Goal: Transaction & Acquisition: Purchase product/service

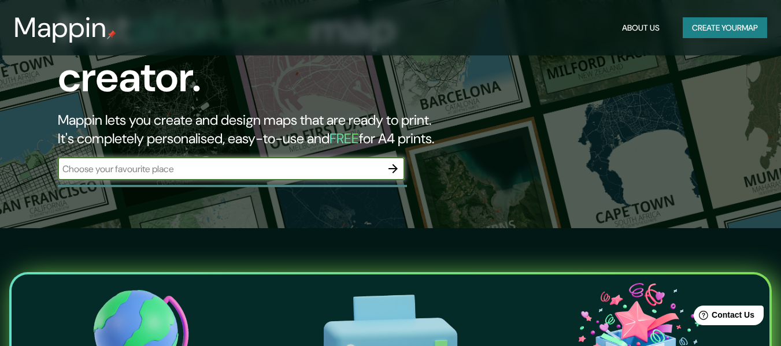
scroll to position [58, 0]
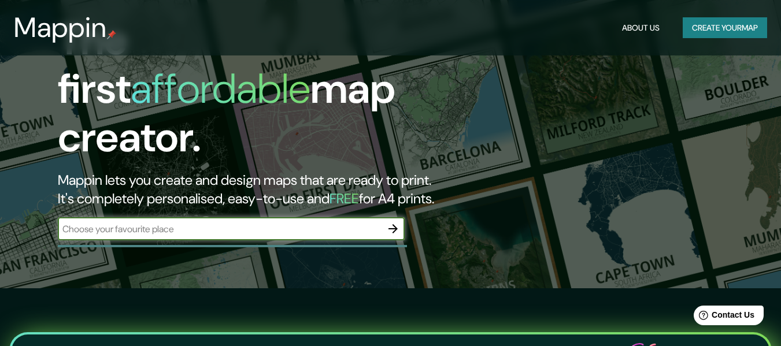
click at [284, 223] on input "text" at bounding box center [220, 229] width 324 height 13
type input "Lima [GEOGRAPHIC_DATA]"
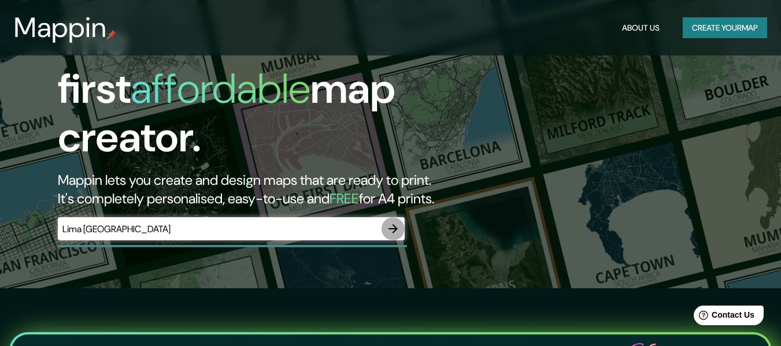
click at [390, 224] on icon "button" at bounding box center [392, 228] width 9 height 9
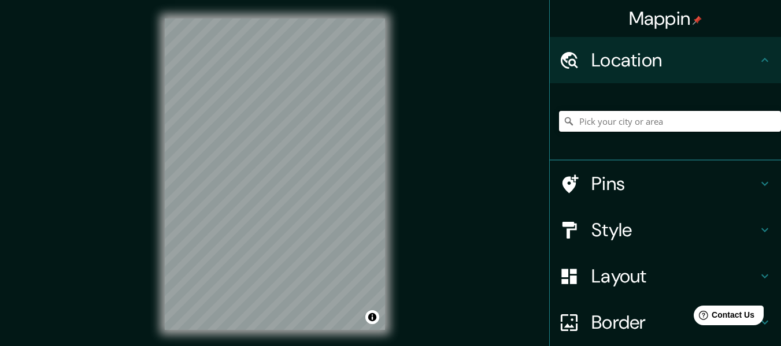
click at [623, 120] on input "Pick your city or area" at bounding box center [670, 121] width 222 height 21
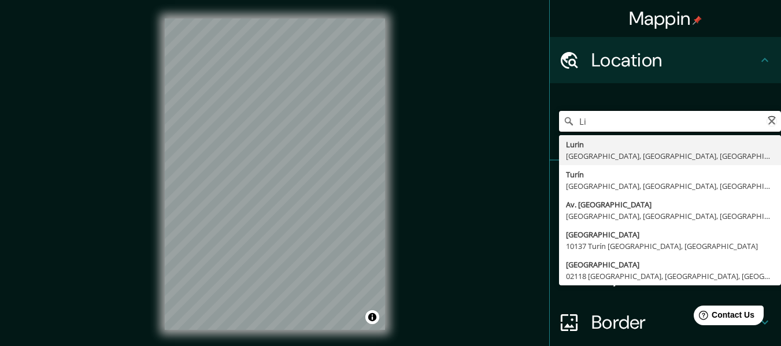
type input "L"
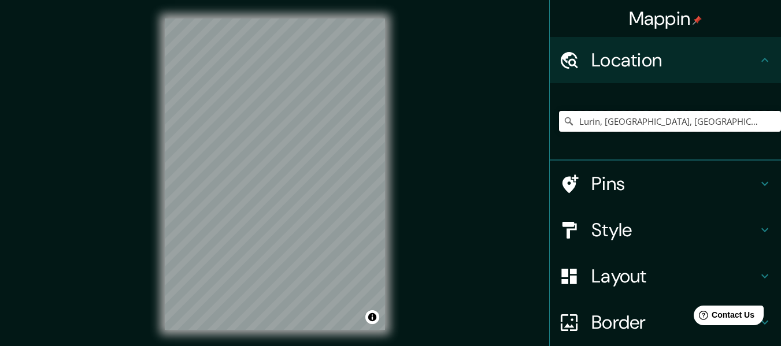
type input "Lurin, Lima, Provincia de Lima, Perú"
click at [735, 226] on h4 "Style" at bounding box center [674, 230] width 166 height 23
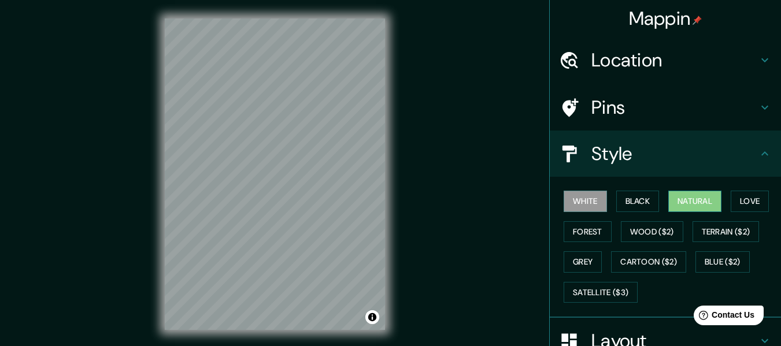
click at [677, 203] on button "Natural" at bounding box center [694, 201] width 53 height 21
click at [592, 236] on button "Forest" at bounding box center [588, 231] width 48 height 21
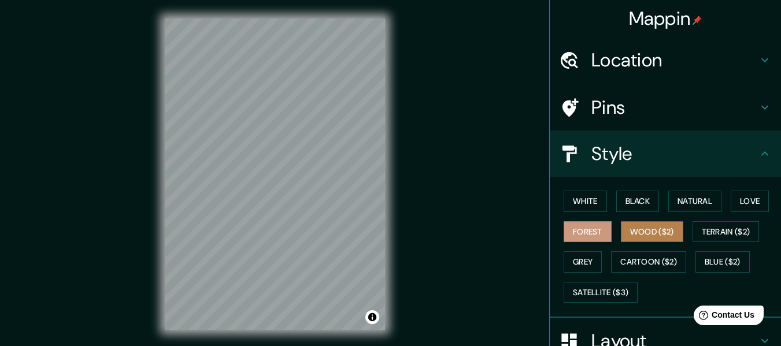
click at [671, 239] on button "Wood ($2)" at bounding box center [652, 231] width 62 height 21
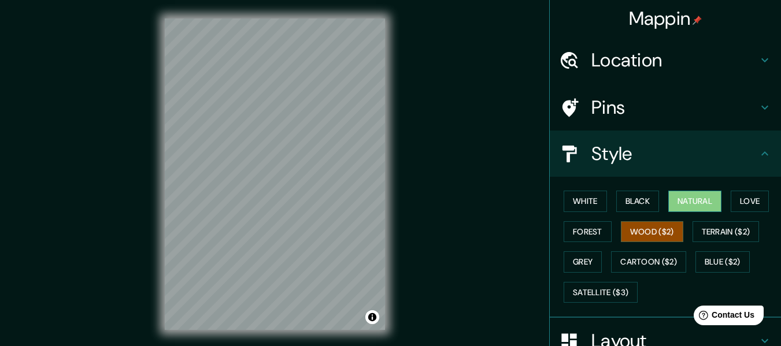
click at [693, 201] on button "Natural" at bounding box center [694, 201] width 53 height 21
click at [628, 199] on button "Black" at bounding box center [637, 201] width 43 height 21
click at [668, 199] on button "Natural" at bounding box center [694, 201] width 53 height 21
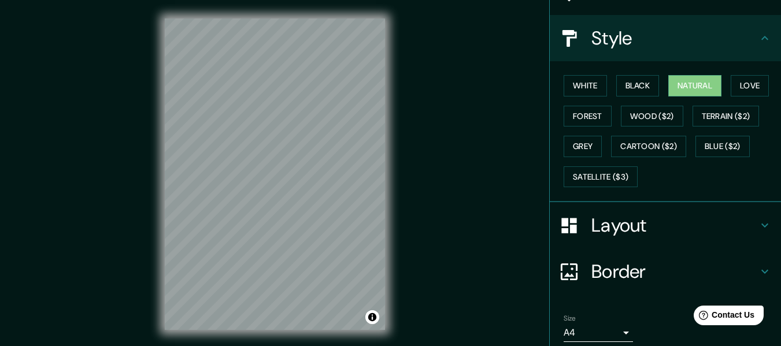
scroll to position [58, 0]
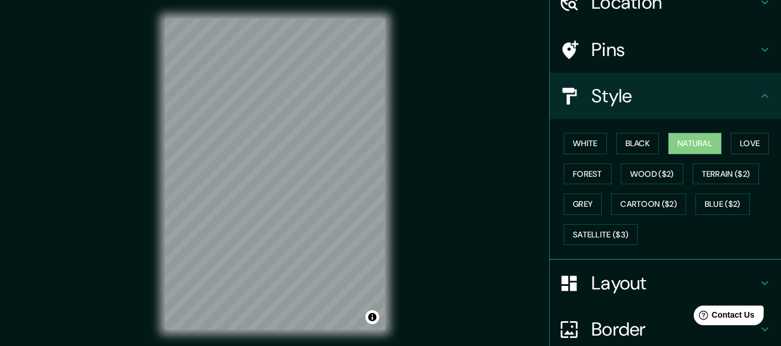
click at [748, 87] on h4 "Style" at bounding box center [674, 95] width 166 height 23
click at [749, 68] on div "Pins" at bounding box center [665, 50] width 231 height 46
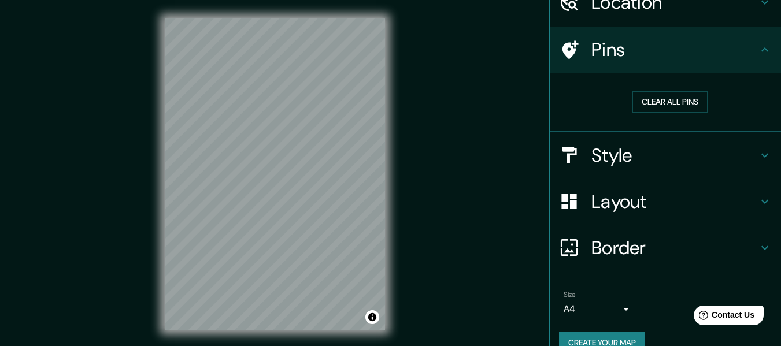
click at [749, 66] on div "Pins" at bounding box center [665, 50] width 231 height 46
click at [739, 214] on div "Layout" at bounding box center [665, 202] width 231 height 46
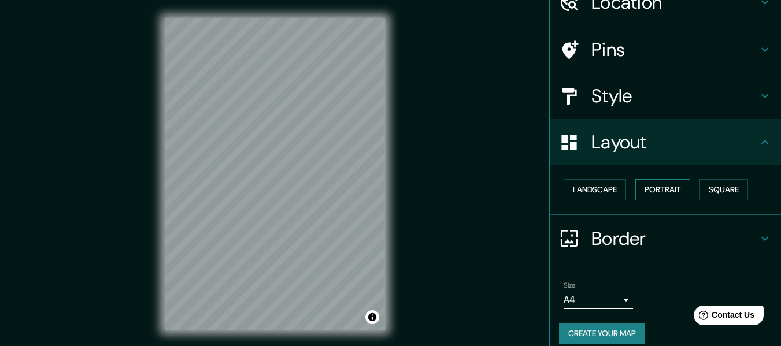
click at [674, 194] on button "Portrait" at bounding box center [662, 189] width 55 height 21
click at [597, 192] on button "Landscape" at bounding box center [595, 189] width 62 height 21
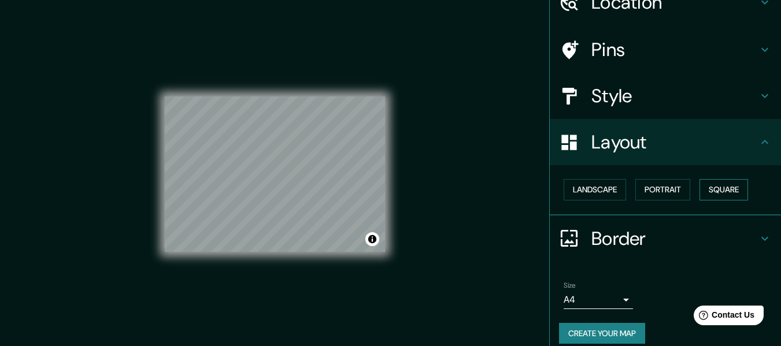
click at [714, 188] on button "Square" at bounding box center [724, 189] width 49 height 21
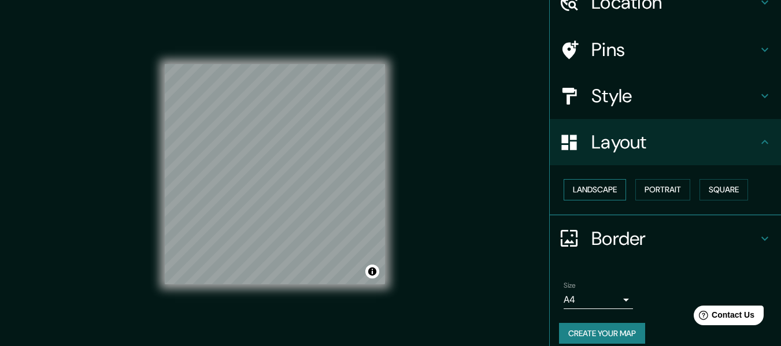
click at [577, 188] on button "Landscape" at bounding box center [595, 189] width 62 height 21
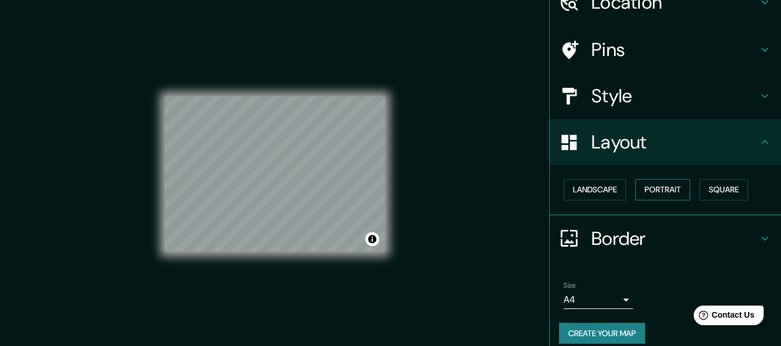
click at [643, 184] on button "Portrait" at bounding box center [662, 189] width 55 height 21
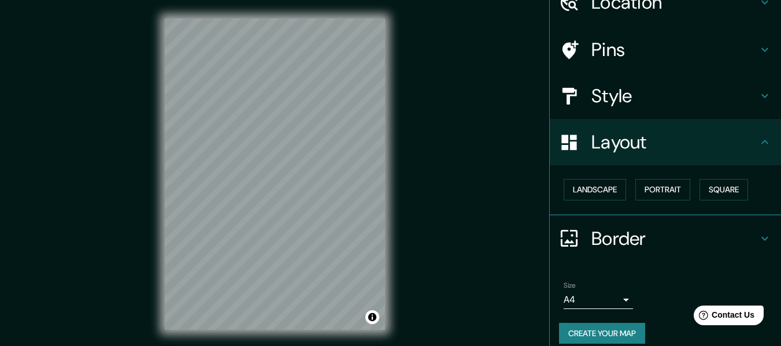
click at [754, 132] on div "Layout" at bounding box center [665, 142] width 231 height 46
click at [741, 239] on h4 "Border" at bounding box center [674, 238] width 166 height 23
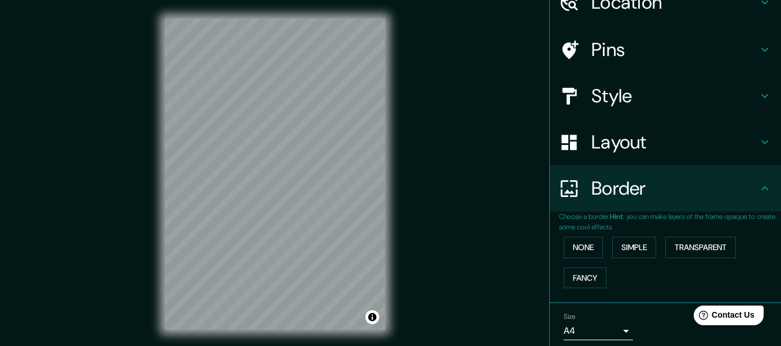
click at [747, 199] on h4 "Border" at bounding box center [674, 188] width 166 height 23
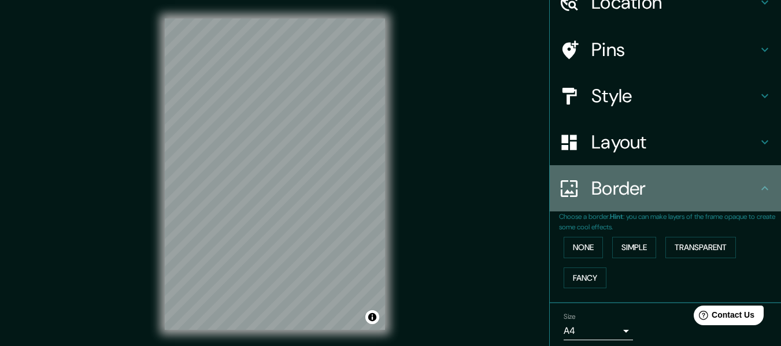
click at [753, 194] on div "Border" at bounding box center [665, 188] width 231 height 46
click at [758, 193] on icon at bounding box center [765, 189] width 14 height 14
click at [758, 182] on icon at bounding box center [765, 189] width 14 height 14
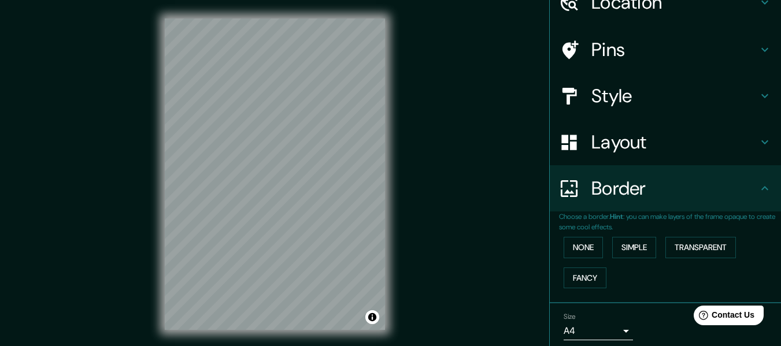
click at [758, 183] on icon at bounding box center [765, 189] width 14 height 14
click at [761, 186] on icon at bounding box center [764, 188] width 7 height 4
click at [742, 69] on ul "Location Lurin, Lima, Provincia de Lima, Perú Lurin Lima, Provincia de Lima, Pe…" at bounding box center [665, 184] width 231 height 410
drag, startPoint x: 733, startPoint y: 84, endPoint x: 732, endPoint y: 97, distance: 12.2
click at [733, 87] on div "Style" at bounding box center [665, 96] width 231 height 46
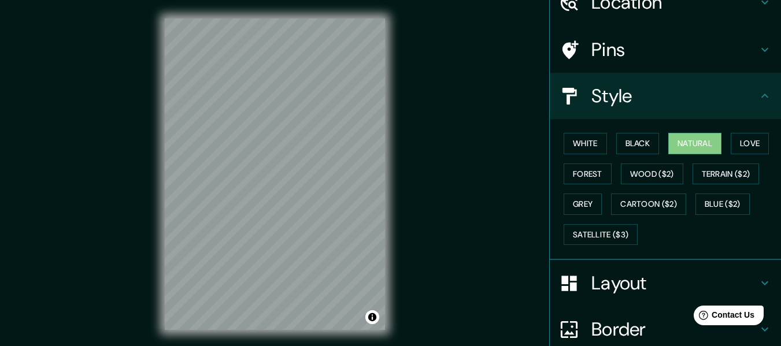
click at [732, 99] on h4 "Style" at bounding box center [674, 95] width 166 height 23
drag, startPoint x: 727, startPoint y: 143, endPoint x: 789, endPoint y: 154, distance: 63.5
click at [731, 143] on button "Love" at bounding box center [750, 143] width 38 height 21
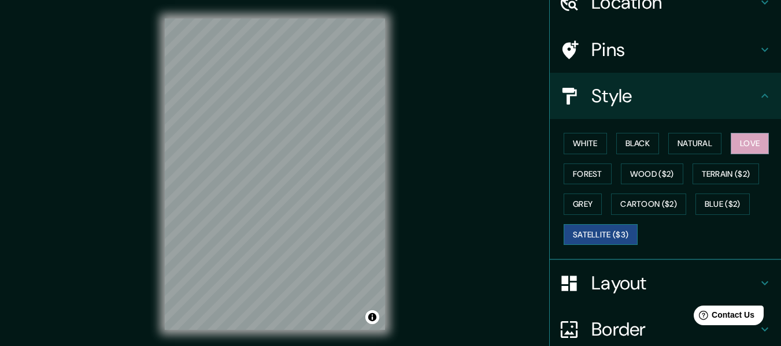
click at [606, 236] on button "Satellite ($3)" at bounding box center [601, 234] width 74 height 21
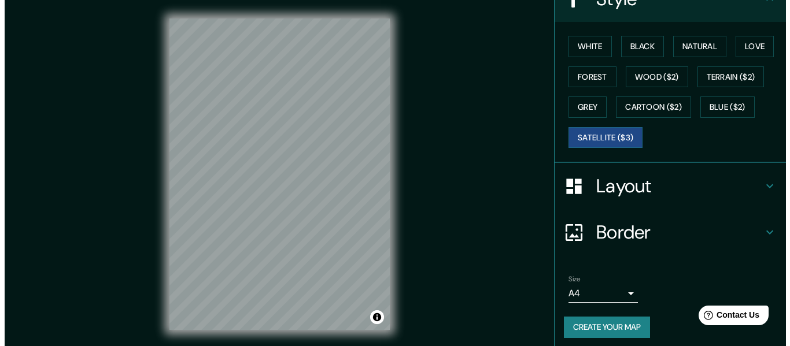
scroll to position [161, 0]
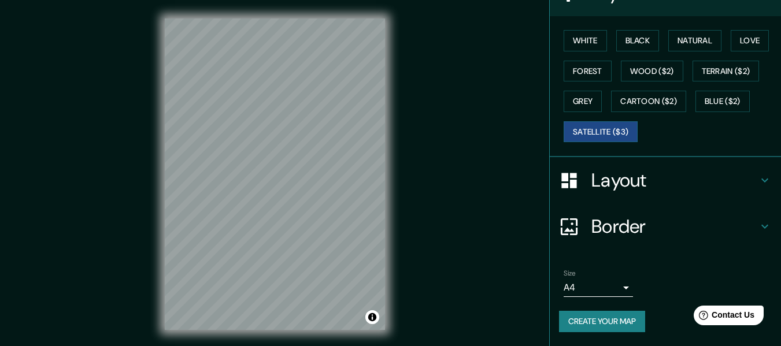
click at [622, 327] on button "Create your map" at bounding box center [602, 321] width 86 height 21
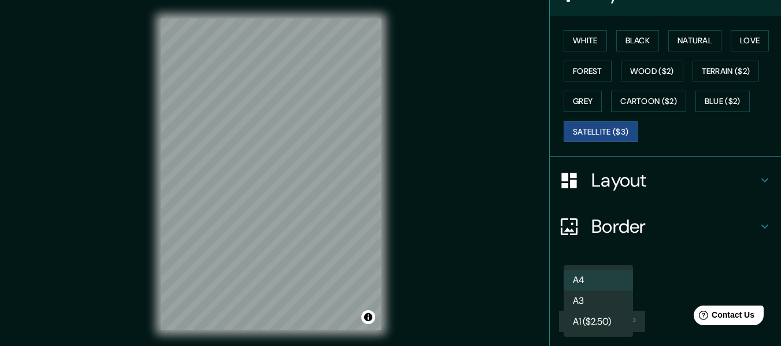
click at [610, 283] on body "Mappin Location Lurin, Lima, Provincia de Lima, Perú Lurin Lima, Provincia de L…" at bounding box center [390, 173] width 781 height 346
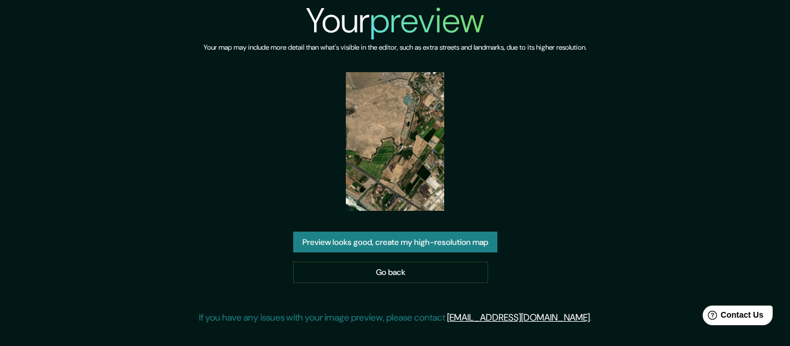
click at [440, 248] on button "Preview looks good, create my high-resolution map" at bounding box center [395, 242] width 204 height 21
